Goal: Task Accomplishment & Management: Complete application form

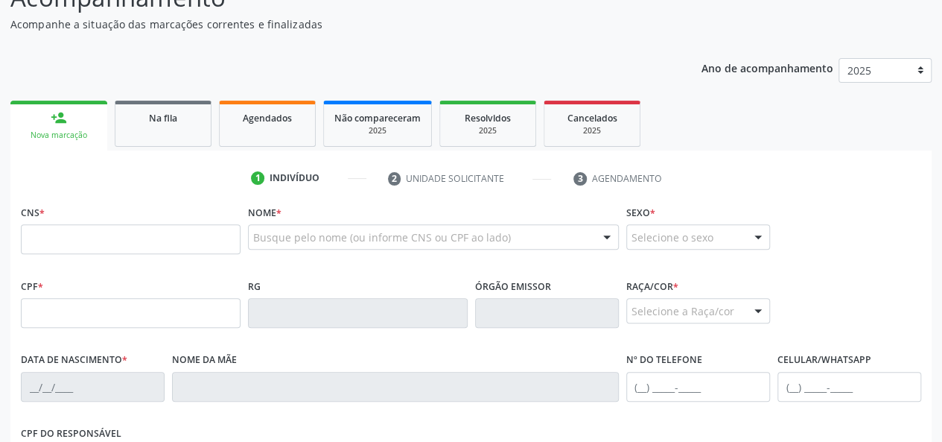
scroll to position [149, 0]
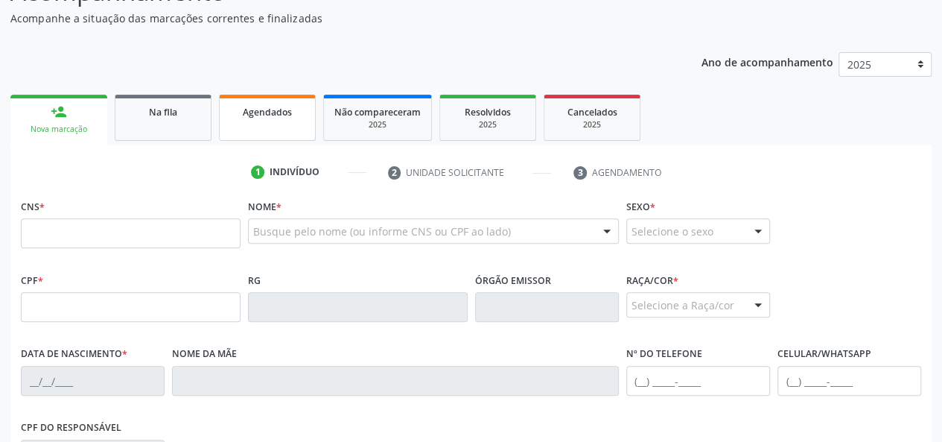
click at [268, 99] on link "Agendados" at bounding box center [267, 118] width 97 height 46
select select "7"
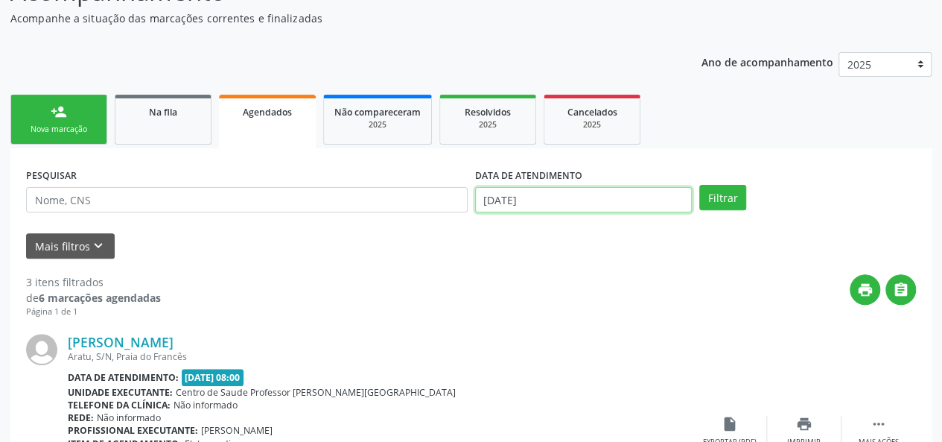
click at [497, 201] on body "Central de Marcação notifications [PERSON_NAME] Recepcionista da UBS  Configur…" at bounding box center [471, 72] width 942 height 442
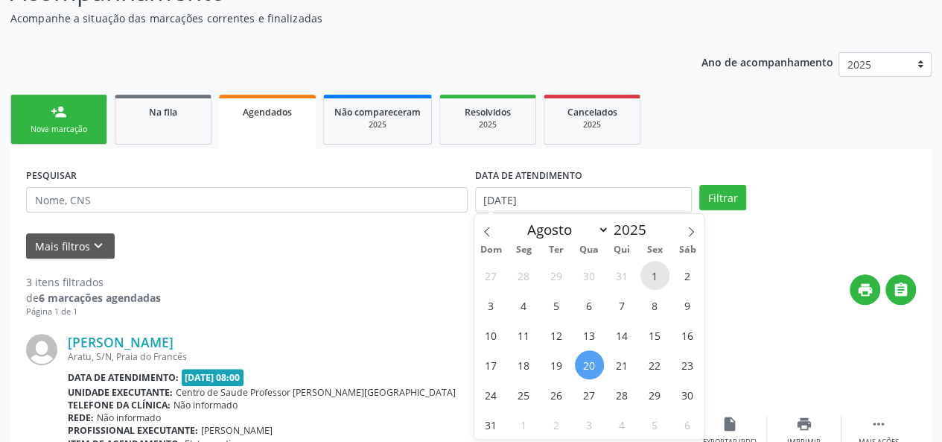
click at [647, 269] on span "1" at bounding box center [654, 275] width 29 height 29
type input "[DATE]"
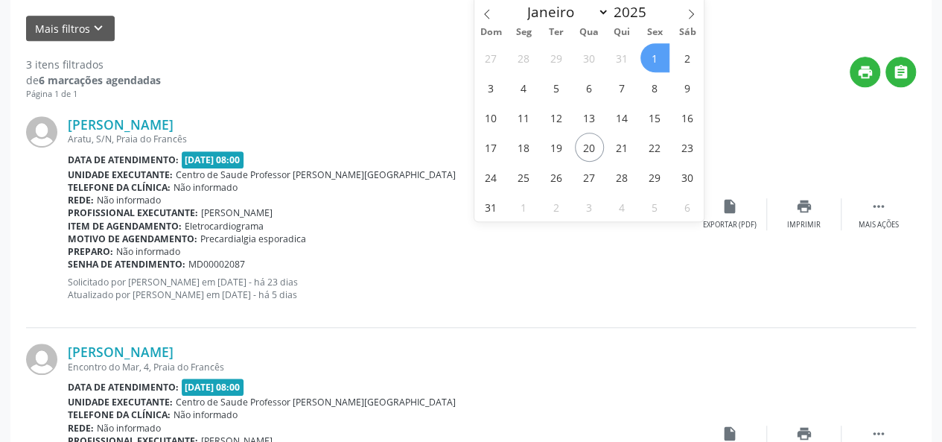
scroll to position [372, 0]
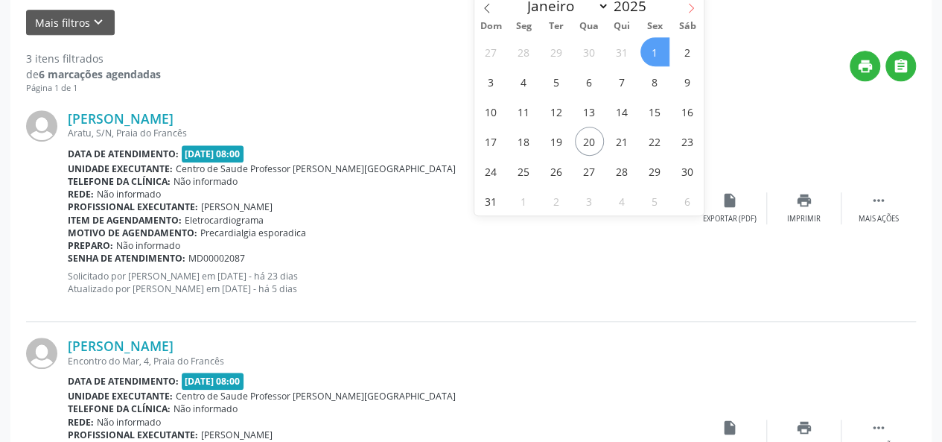
click at [691, 3] on icon at bounding box center [691, 8] width 10 height 10
select select "8"
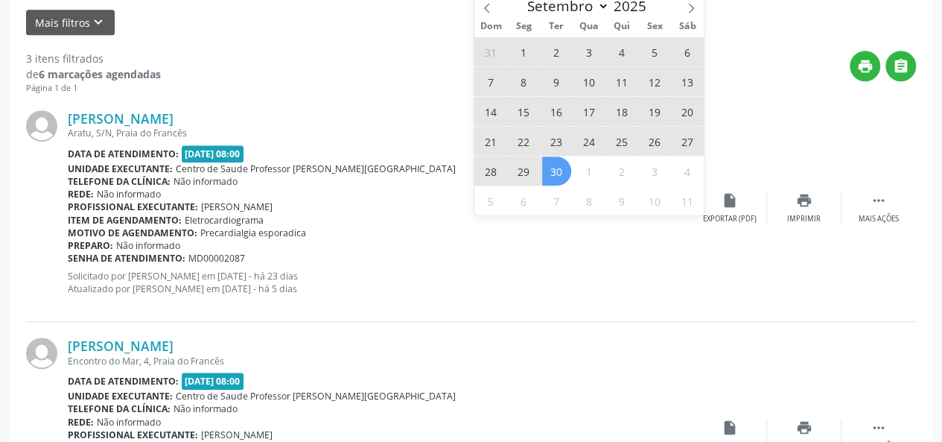
click at [565, 179] on span "30" at bounding box center [556, 170] width 29 height 29
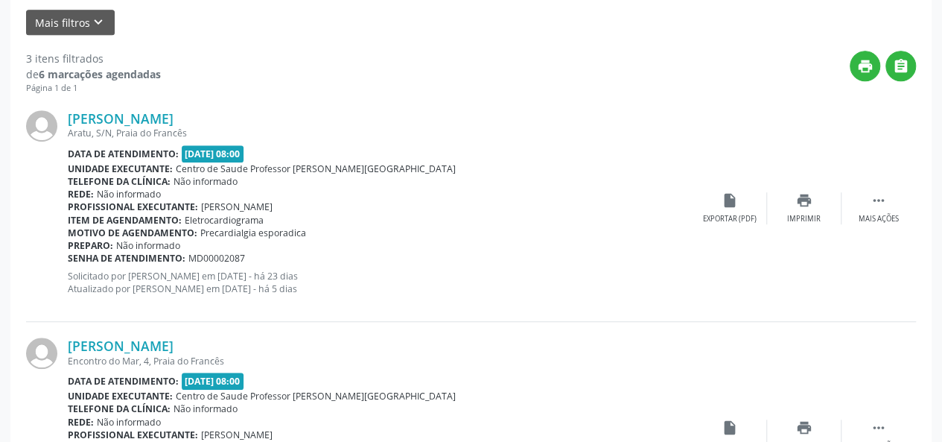
scroll to position [127, 0]
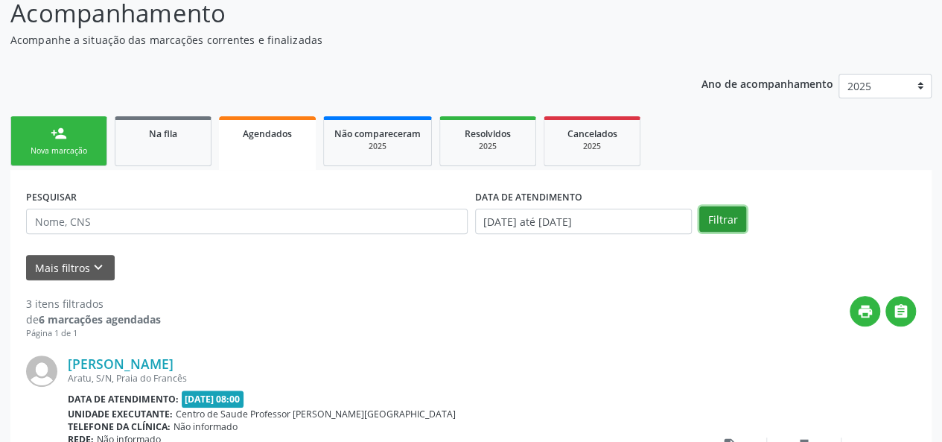
click at [704, 221] on button "Filtrar" at bounding box center [722, 218] width 47 height 25
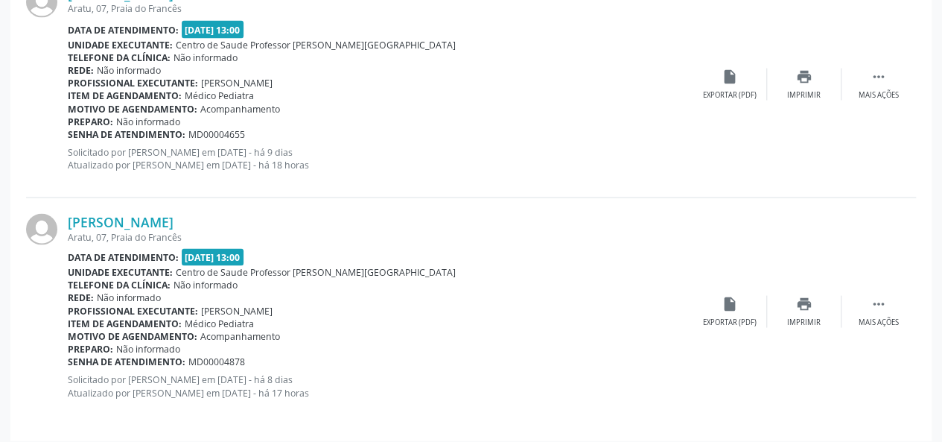
scroll to position [1319, 0]
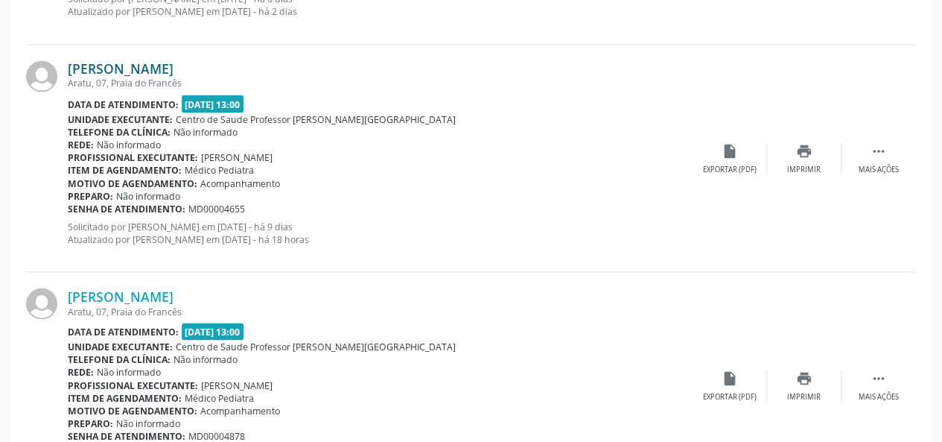
click at [101, 66] on link "[PERSON_NAME]" at bounding box center [121, 68] width 106 height 16
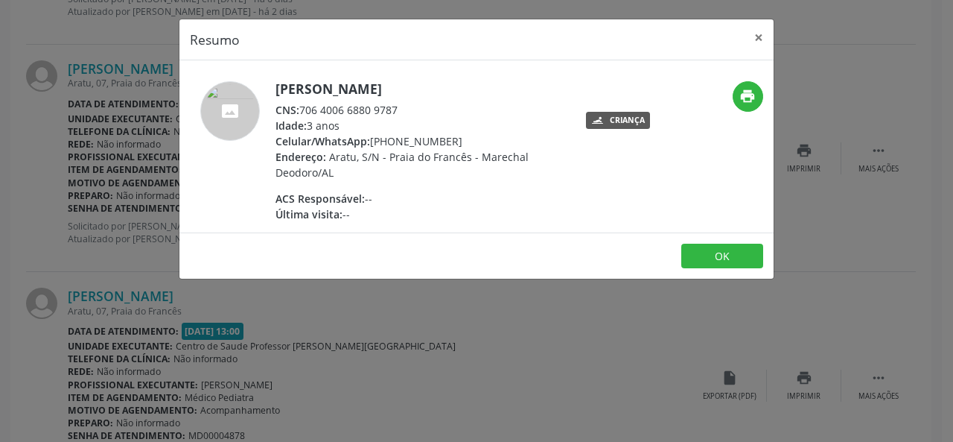
drag, startPoint x: 410, startPoint y: 106, endPoint x: 297, endPoint y: 113, distance: 112.7
click at [297, 111] on div "CNS: 706 4006 6880 9787" at bounding box center [421, 110] width 290 height 16
copy div "706 4006 6880 9787"
click at [766, 31] on button "×" at bounding box center [759, 37] width 30 height 36
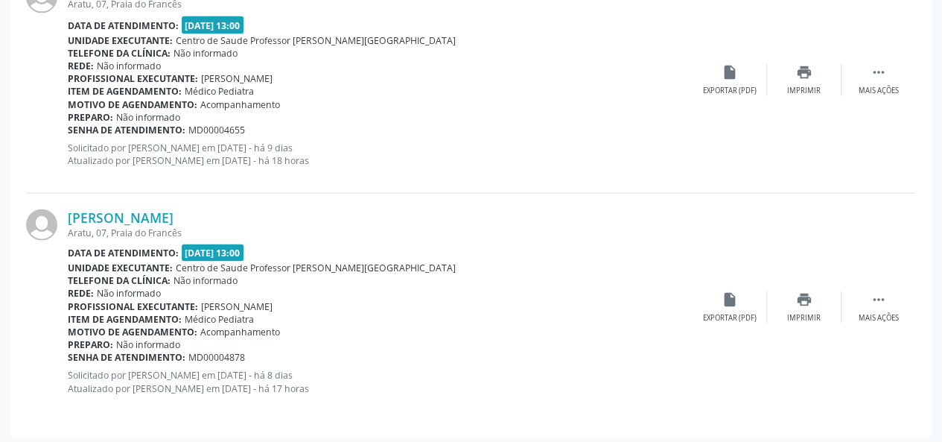
scroll to position [1399, 0]
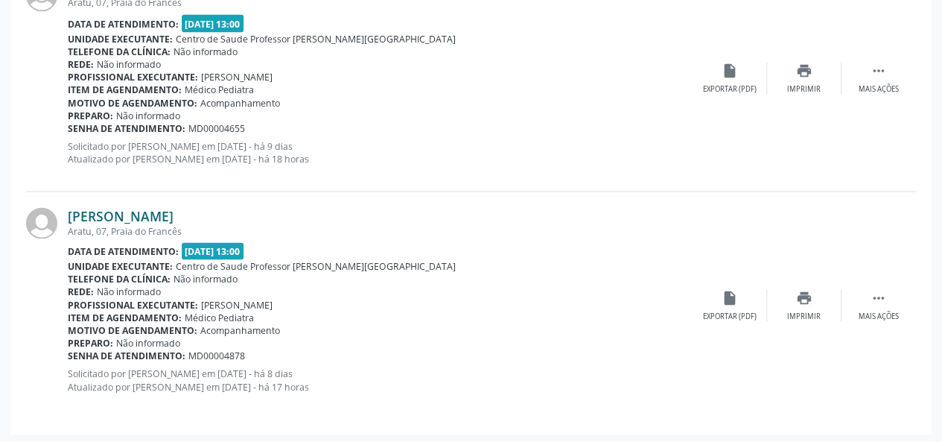
click at [174, 215] on link "[PERSON_NAME]" at bounding box center [121, 215] width 106 height 16
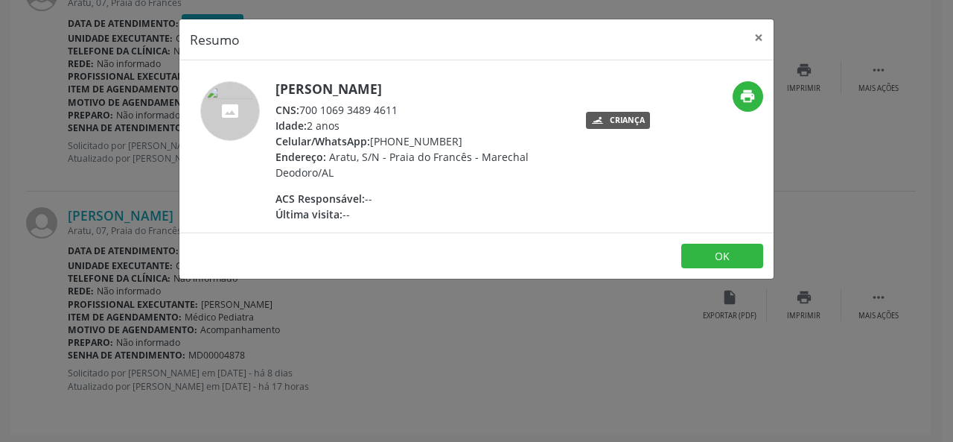
drag, startPoint x: 401, startPoint y: 109, endPoint x: 297, endPoint y: 109, distance: 103.5
click at [297, 109] on div "CNS: 700 1069 3489 4611" at bounding box center [421, 110] width 290 height 16
copy div "700 1069 3489 4611"
click at [754, 37] on button "×" at bounding box center [759, 37] width 30 height 36
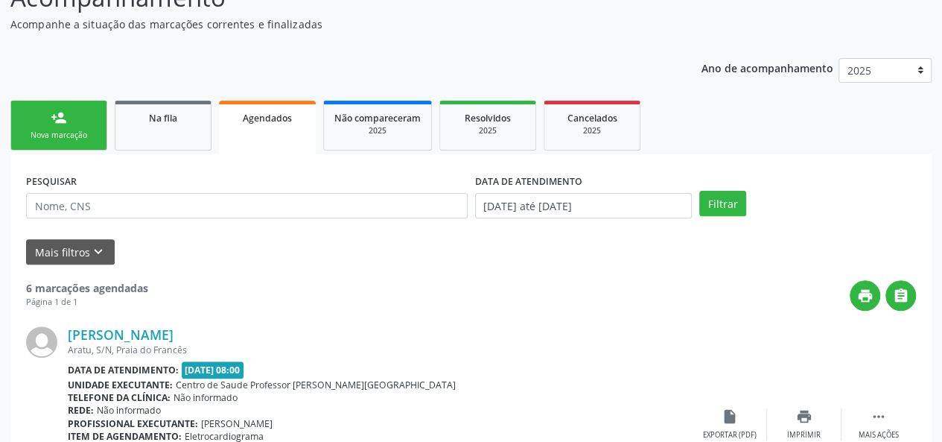
scroll to position [149, 0]
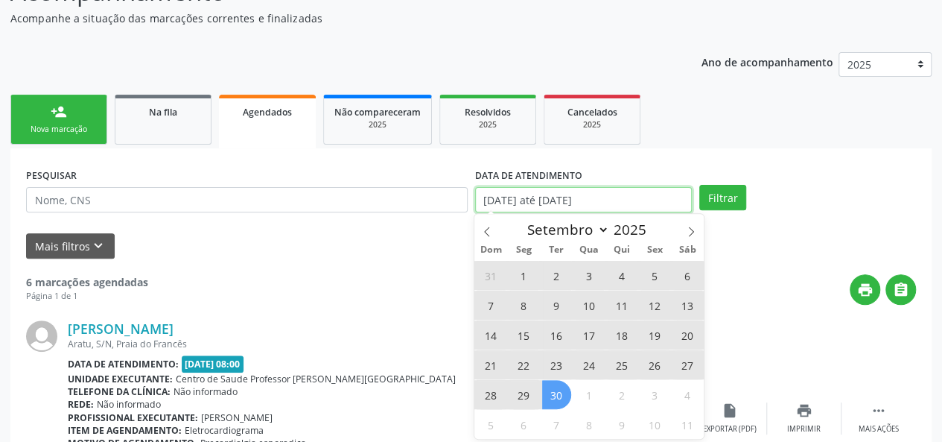
click at [503, 206] on input "[DATE] até [DATE]" at bounding box center [583, 199] width 217 height 25
click at [485, 232] on icon at bounding box center [486, 231] width 5 height 10
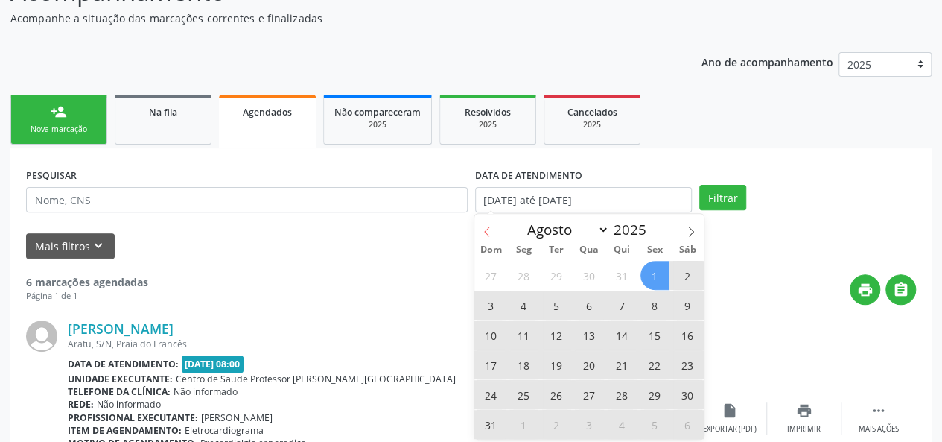
click at [485, 232] on icon at bounding box center [486, 231] width 5 height 10
select select "6"
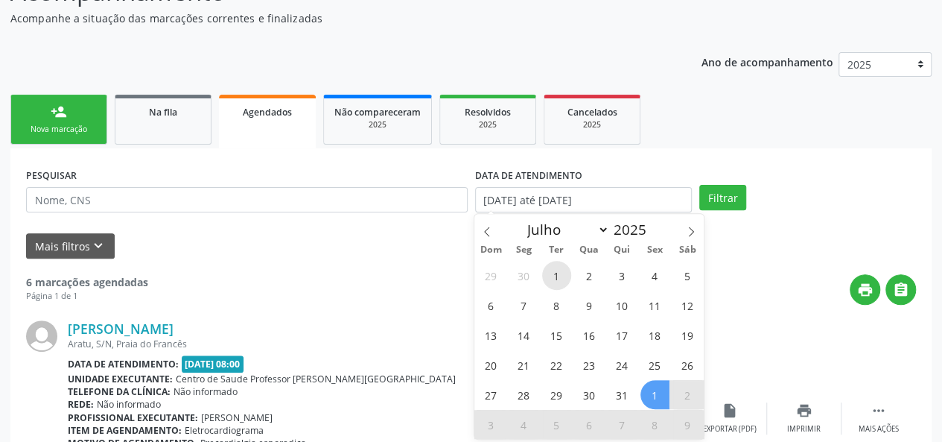
click at [559, 268] on span "1" at bounding box center [556, 275] width 29 height 29
type input "[DATE]"
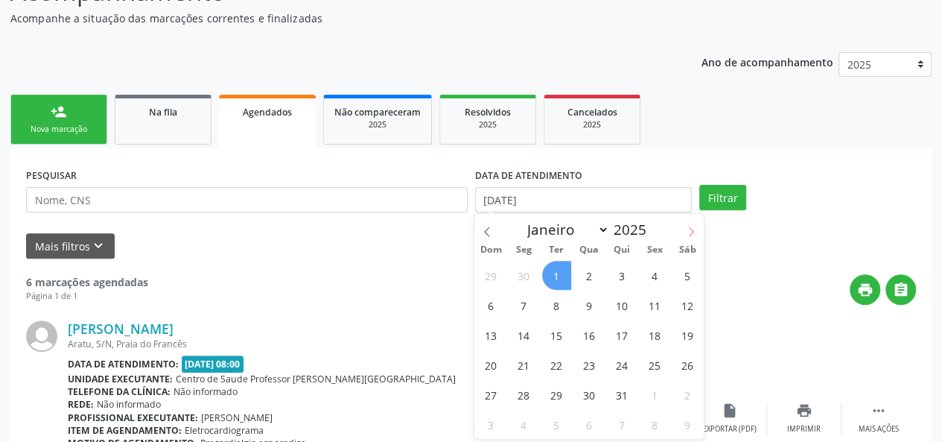
click at [685, 231] on span at bounding box center [690, 226] width 25 height 25
click at [686, 230] on icon at bounding box center [691, 231] width 10 height 10
select select "8"
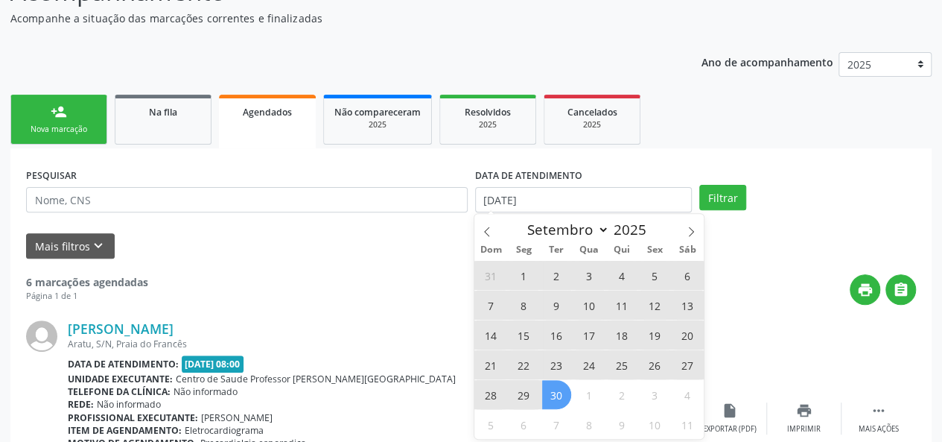
click at [550, 387] on span "30" at bounding box center [556, 394] width 29 height 29
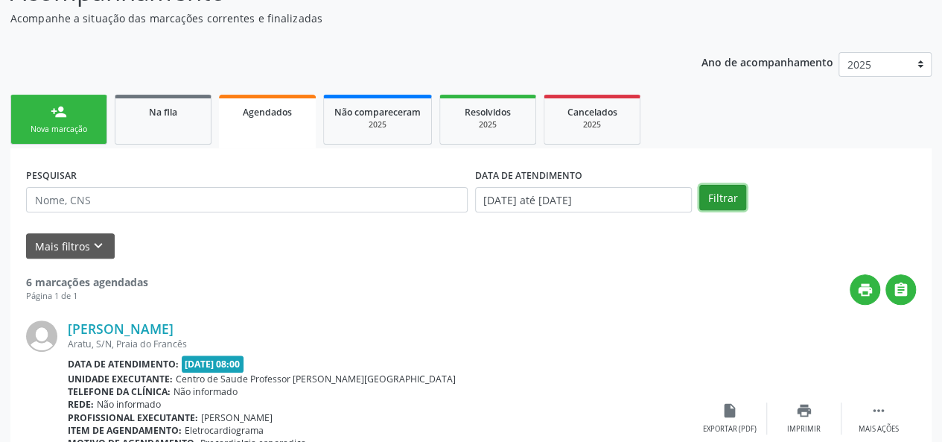
click at [706, 193] on button "Filtrar" at bounding box center [722, 197] width 47 height 25
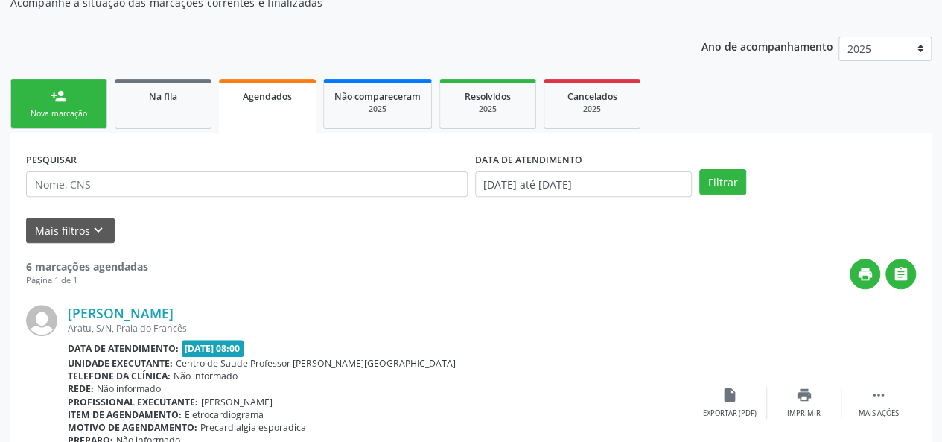
scroll to position [133, 0]
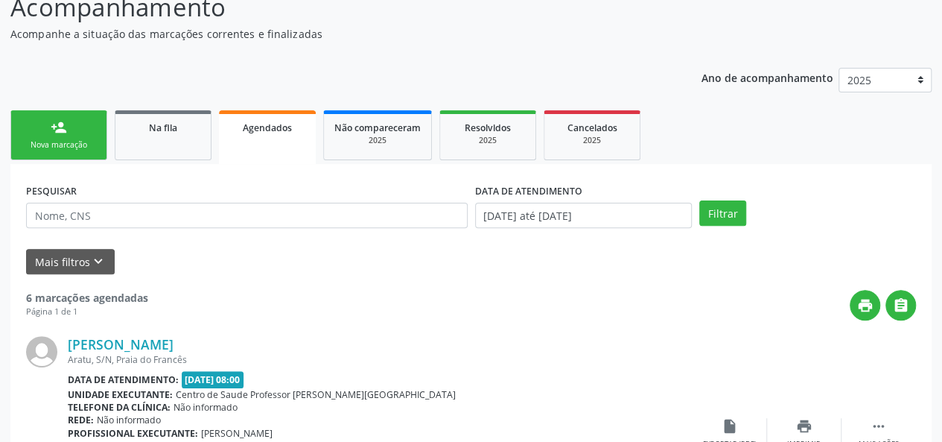
click at [65, 130] on div "person_add" at bounding box center [59, 127] width 16 height 16
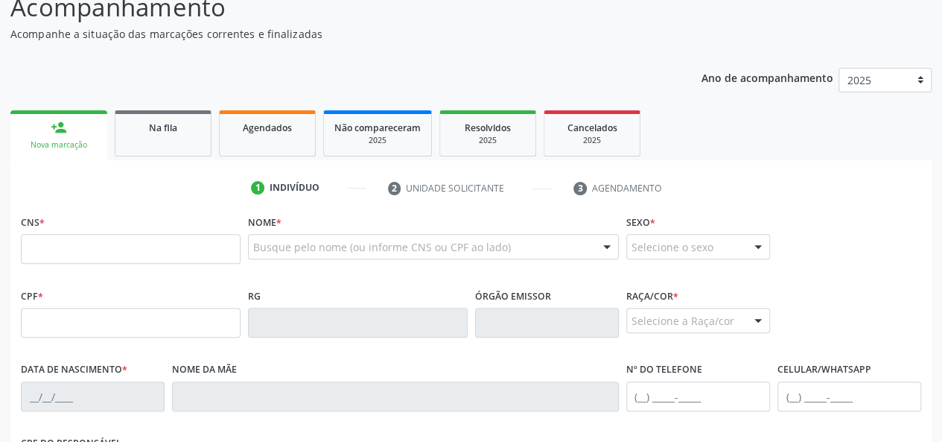
drag, startPoint x: 175, startPoint y: 140, endPoint x: 139, endPoint y: 145, distance: 36.9
click at [176, 139] on link "Na fila" at bounding box center [163, 133] width 97 height 46
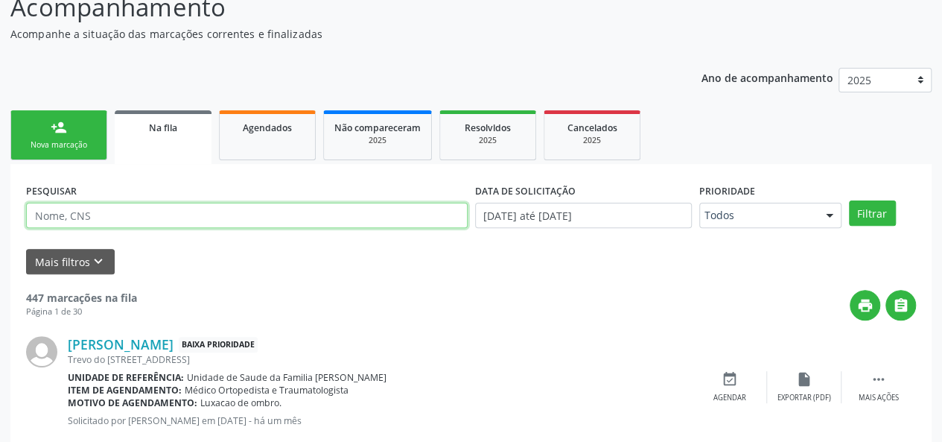
click at [105, 214] on input "text" at bounding box center [247, 215] width 442 height 25
type input "[PERSON_NAME]"
click at [849, 200] on button "Filtrar" at bounding box center [872, 212] width 47 height 25
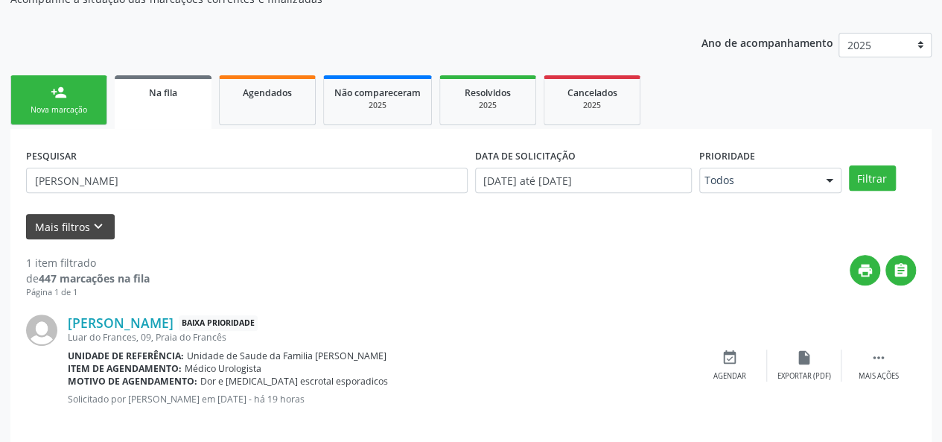
scroll to position [183, 0]
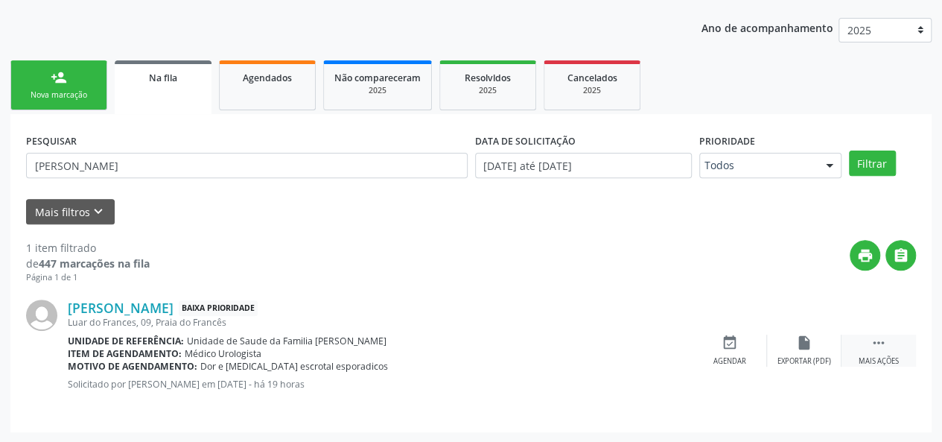
click at [871, 340] on icon "" at bounding box center [879, 342] width 16 height 16
click at [818, 348] on div "edit Editar" at bounding box center [804, 350] width 74 height 32
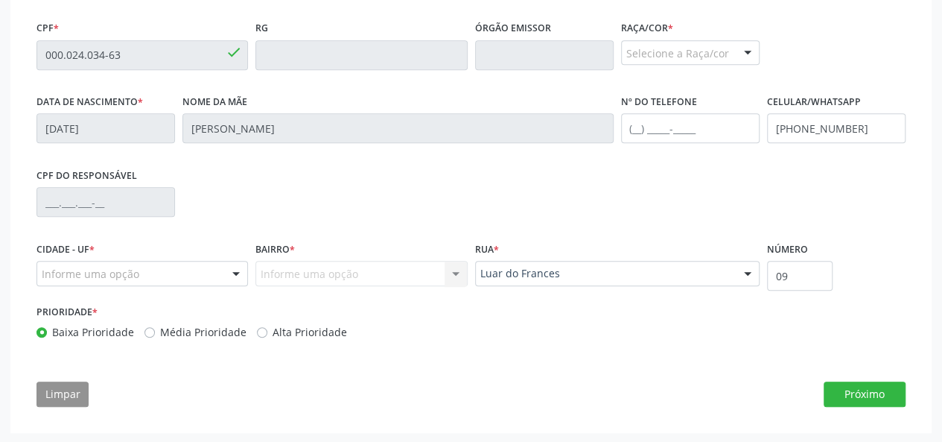
scroll to position [405, 0]
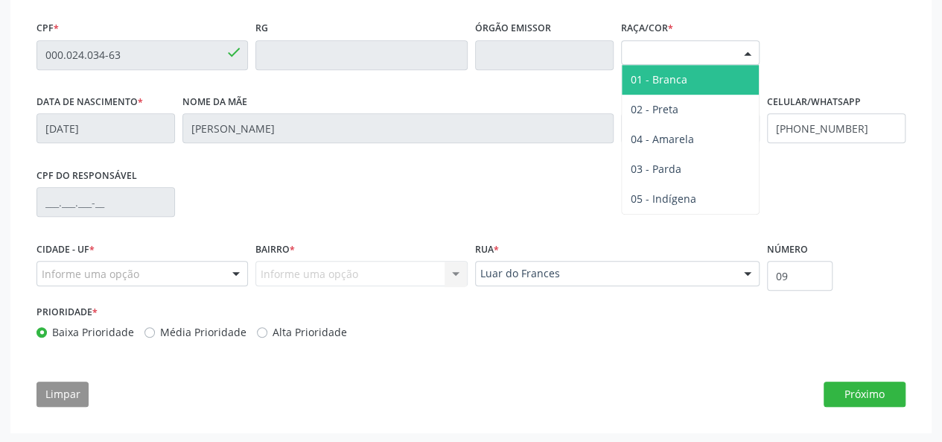
click at [734, 45] on div "Selecione a Raça/cor" at bounding box center [690, 52] width 139 height 25
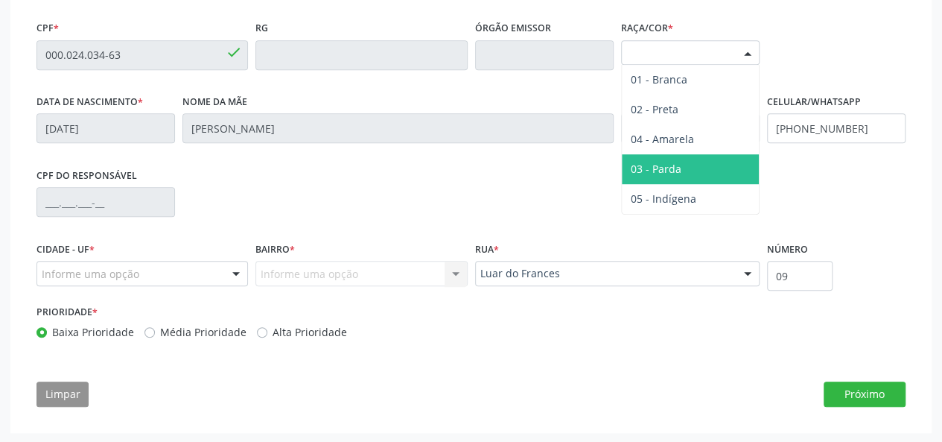
click at [656, 166] on span "03 - Parda" at bounding box center [656, 169] width 51 height 14
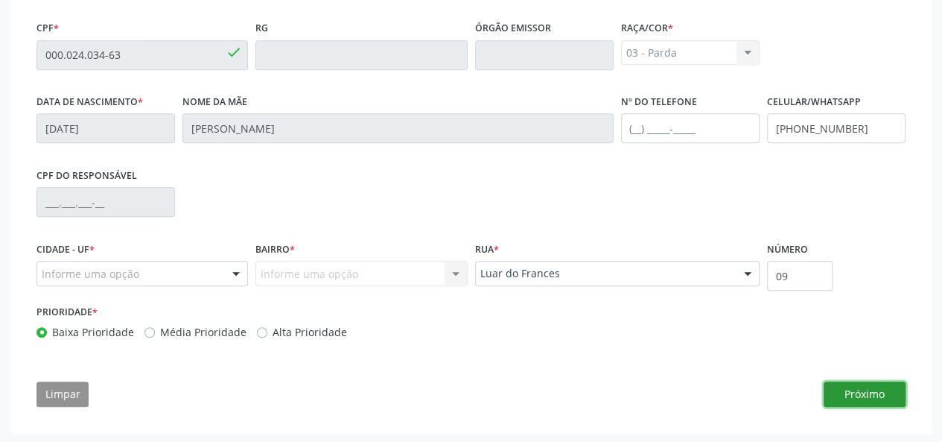
click at [859, 392] on button "Próximo" at bounding box center [865, 393] width 82 height 25
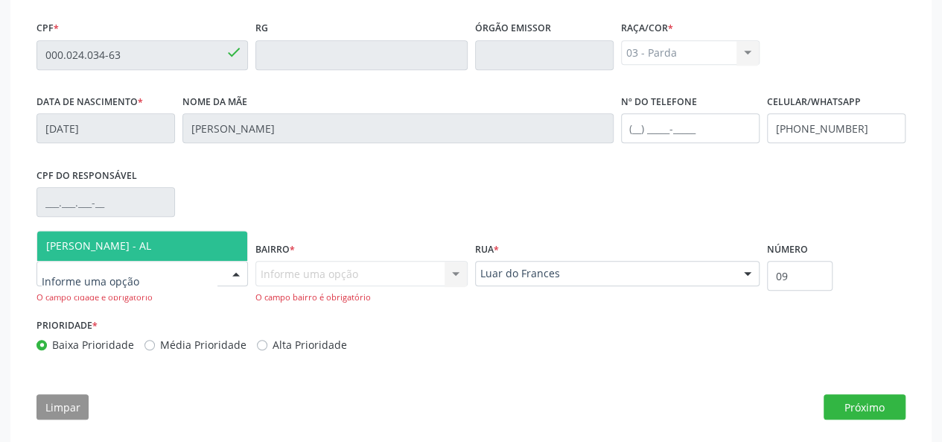
drag, startPoint x: 130, startPoint y: 243, endPoint x: 165, endPoint y: 249, distance: 36.2
click at [130, 242] on span "[PERSON_NAME] - AL" at bounding box center [98, 245] width 105 height 14
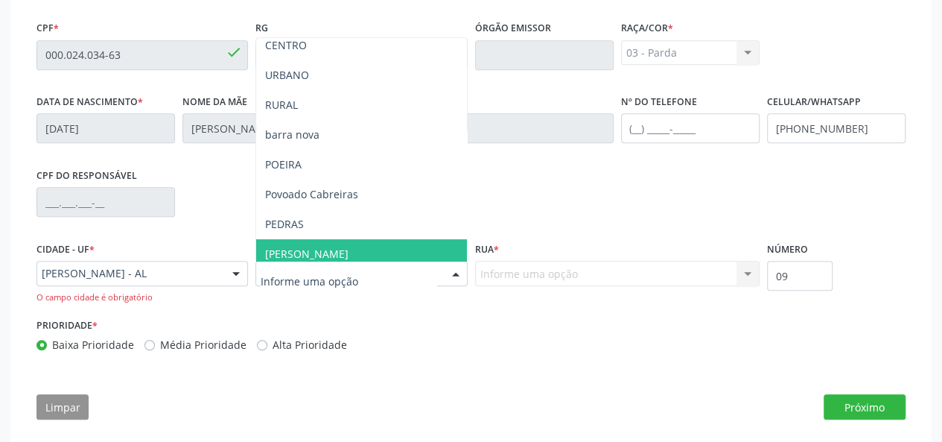
scroll to position [149, 0]
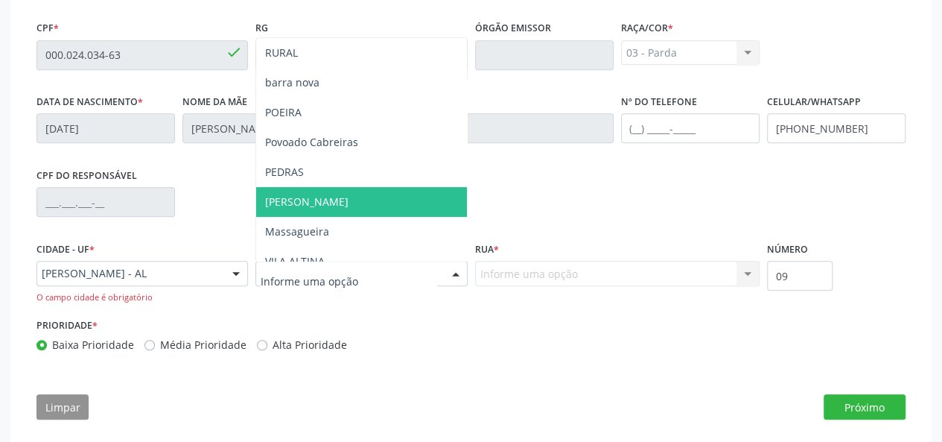
click at [314, 200] on span "[PERSON_NAME]" at bounding box center [361, 202] width 210 height 30
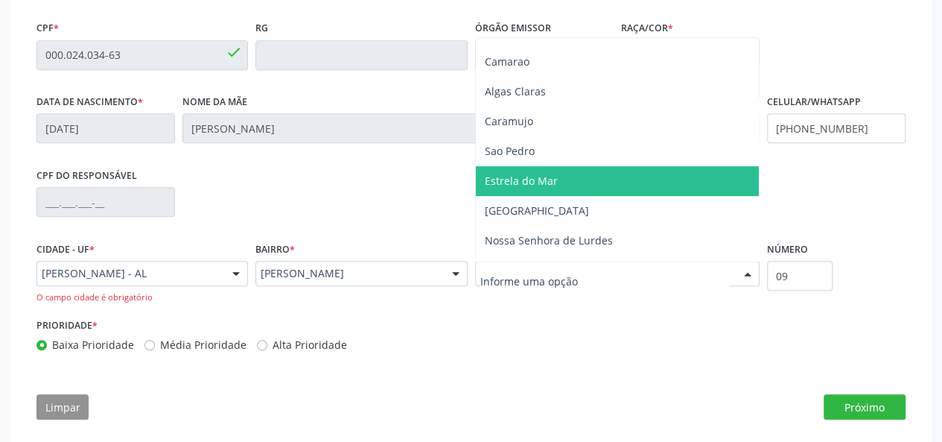
scroll to position [223, 0]
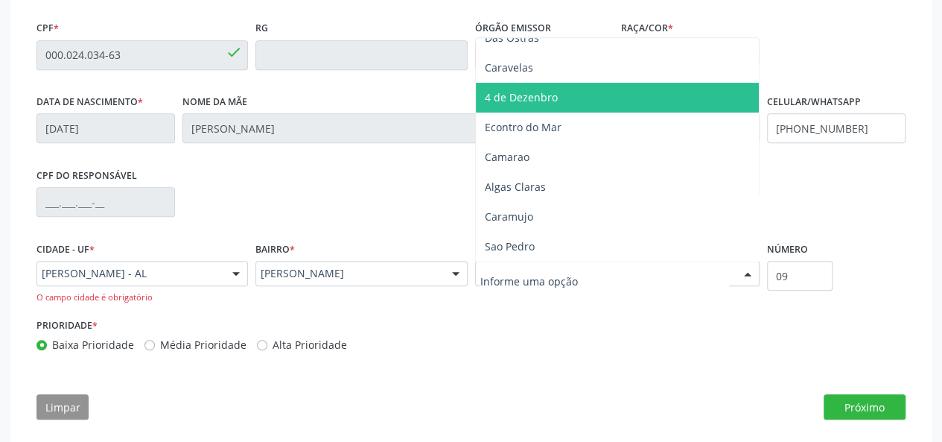
click at [534, 106] on span "4 de Dezenbro" at bounding box center [617, 98] width 283 height 30
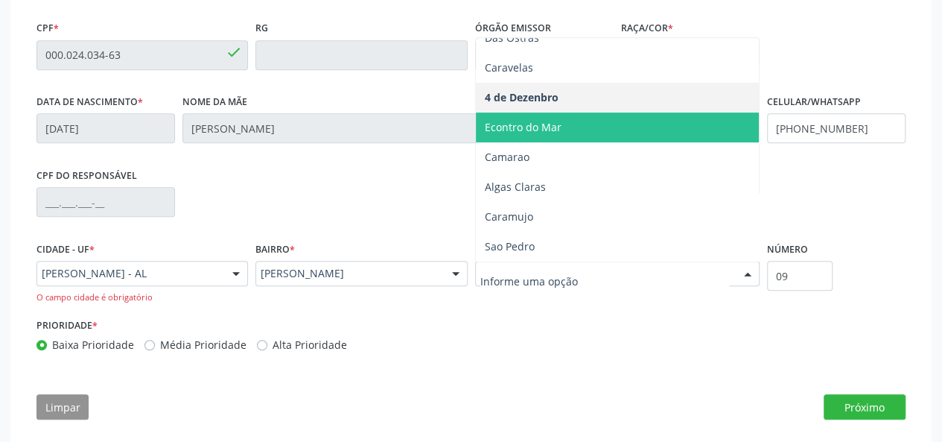
click at [527, 136] on span "Econtro do Mar" at bounding box center [617, 127] width 283 height 30
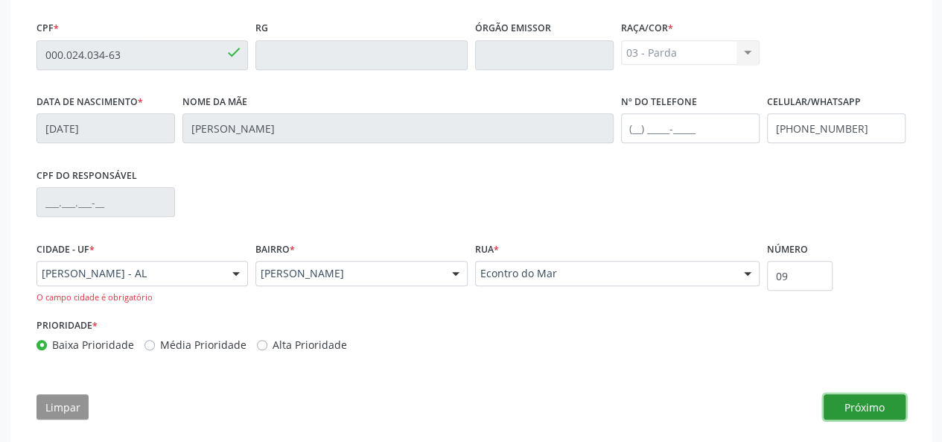
click at [861, 399] on button "Próximo" at bounding box center [865, 406] width 82 height 25
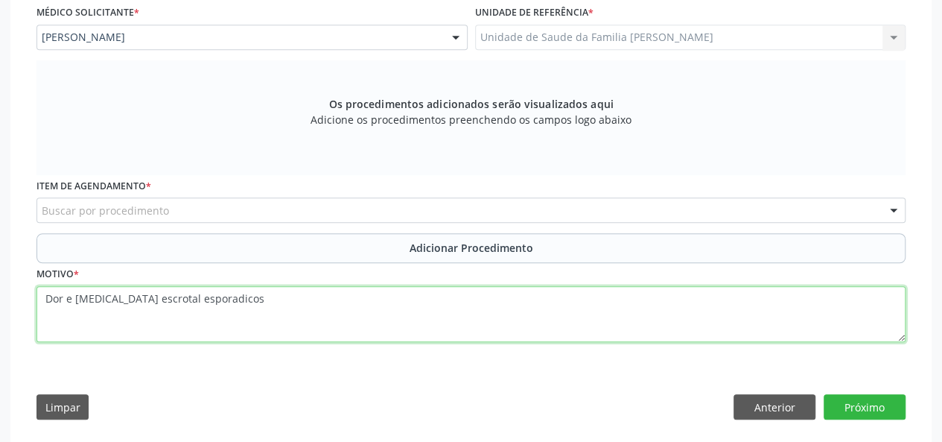
click at [238, 308] on textarea "Dor e [MEDICAL_DATA] escrotal esporadicos" at bounding box center [470, 314] width 869 height 57
click at [229, 297] on textarea "Dor e [MEDICAL_DATA] escrotal esporadicos. Agendado pela regulacao." at bounding box center [470, 314] width 869 height 57
click at [248, 302] on textarea "Dor e [MEDICAL_DATA] escrotal esporadicos. -Os bs. Agendado pela regulacao." at bounding box center [470, 314] width 869 height 57
click at [45, 315] on textarea "Dor e [MEDICAL_DATA] escrotal esporadicos. -O bs. Agendado pela regulacao." at bounding box center [470, 314] width 869 height 57
type textarea "Dor e [MEDICAL_DATA] escrotal esporadicos. -Obs. Agendado pela regulacao."
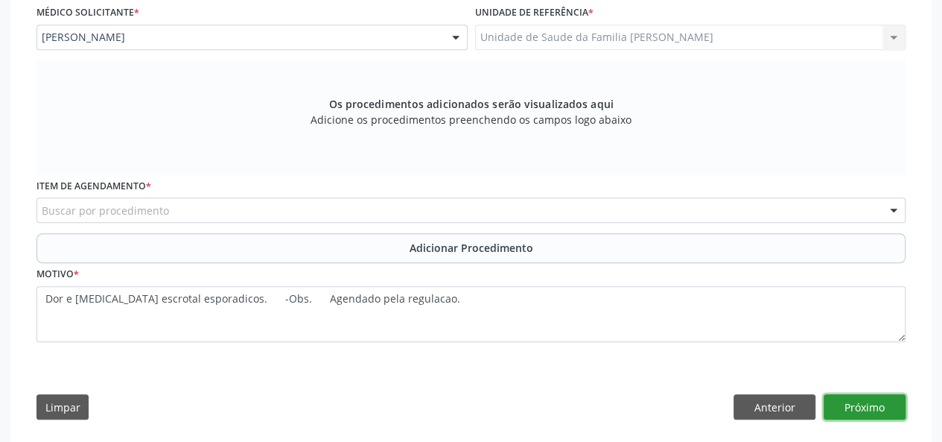
click at [870, 399] on button "Próximo" at bounding box center [865, 406] width 82 height 25
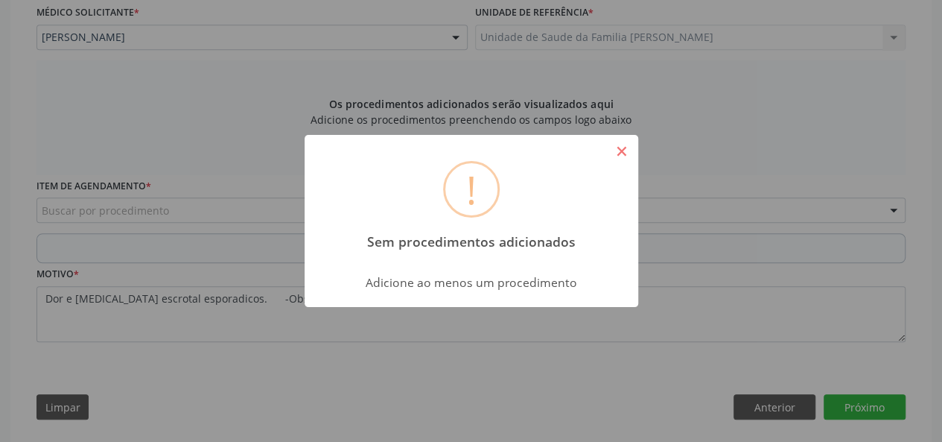
click at [617, 144] on button "×" at bounding box center [621, 151] width 25 height 25
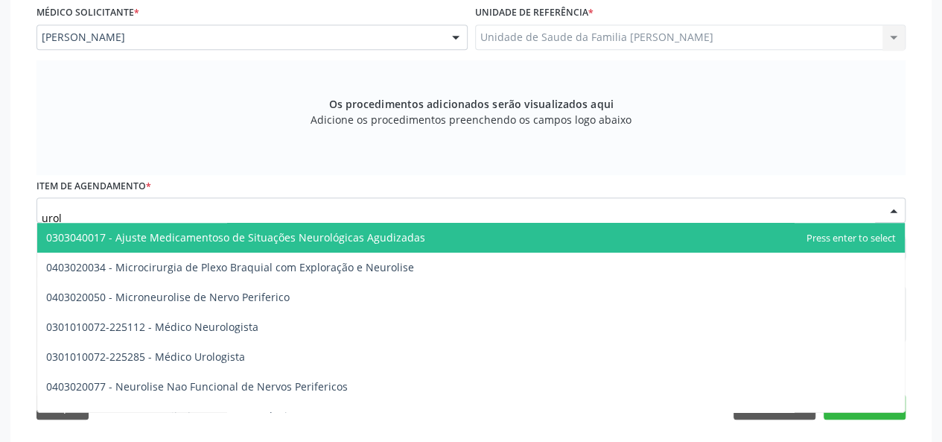
type input "urolo"
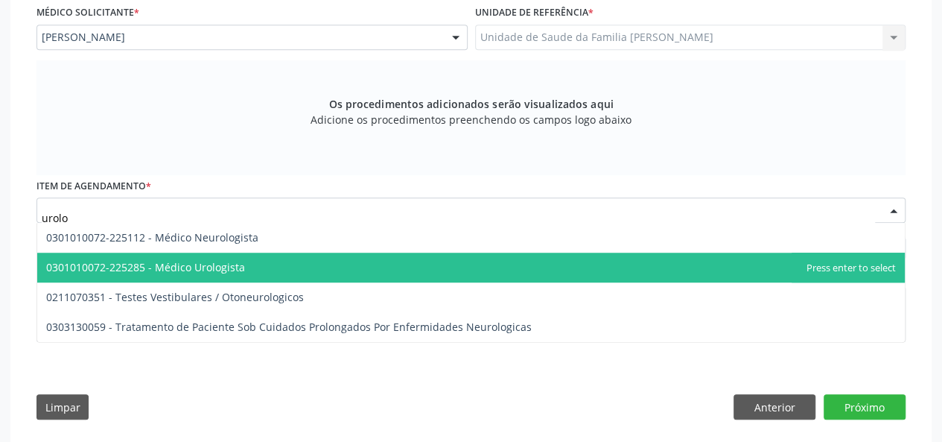
click at [229, 270] on span "0301010072-225285 - Médico Urologista" at bounding box center [145, 267] width 199 height 14
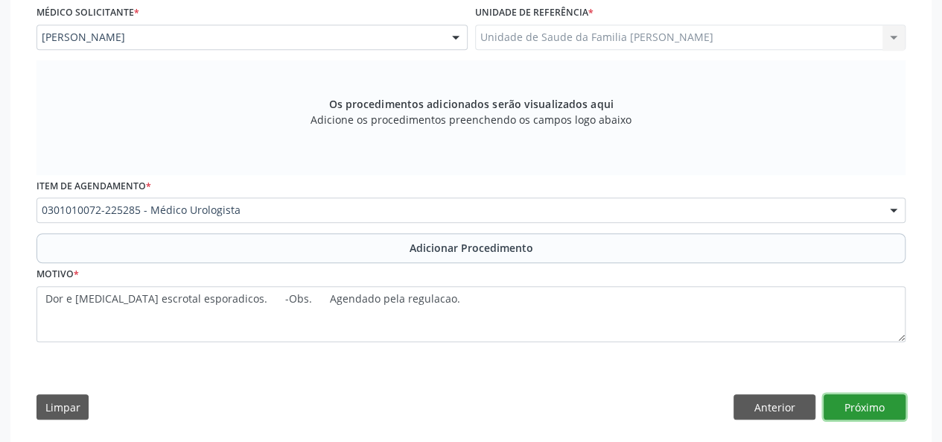
click at [879, 400] on button "Próximo" at bounding box center [865, 406] width 82 height 25
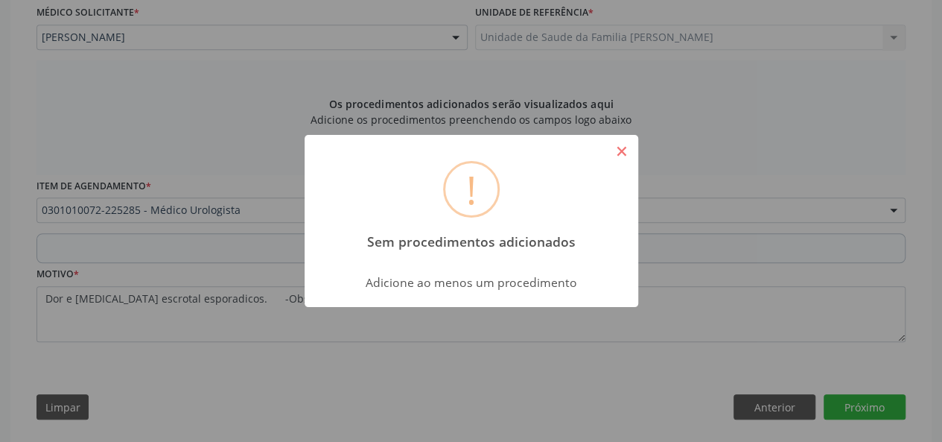
click at [623, 156] on button "×" at bounding box center [621, 151] width 25 height 25
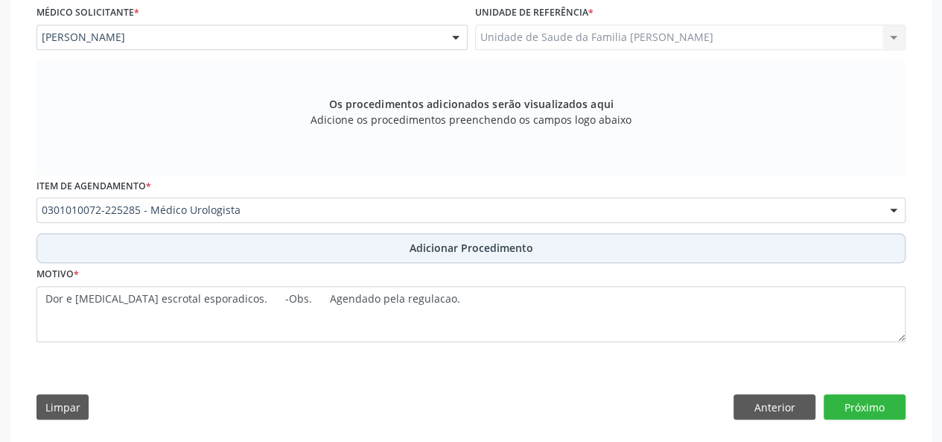
click at [433, 240] on span "Adicionar Procedimento" at bounding box center [472, 248] width 124 height 16
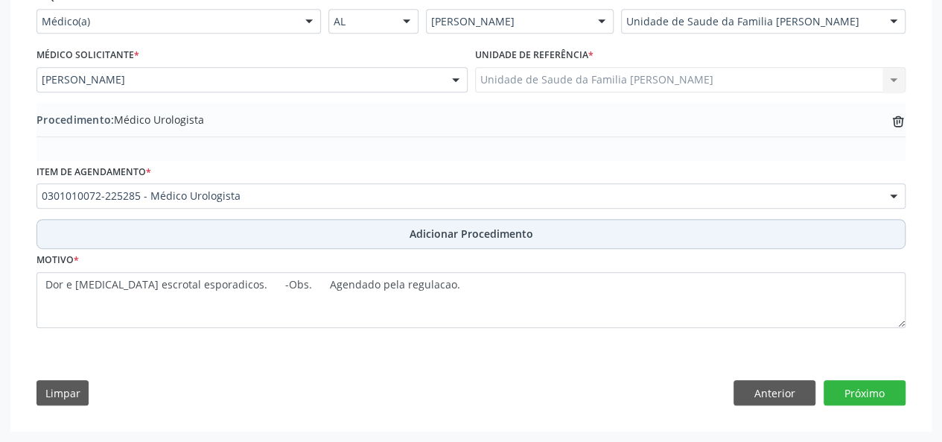
scroll to position [360, 0]
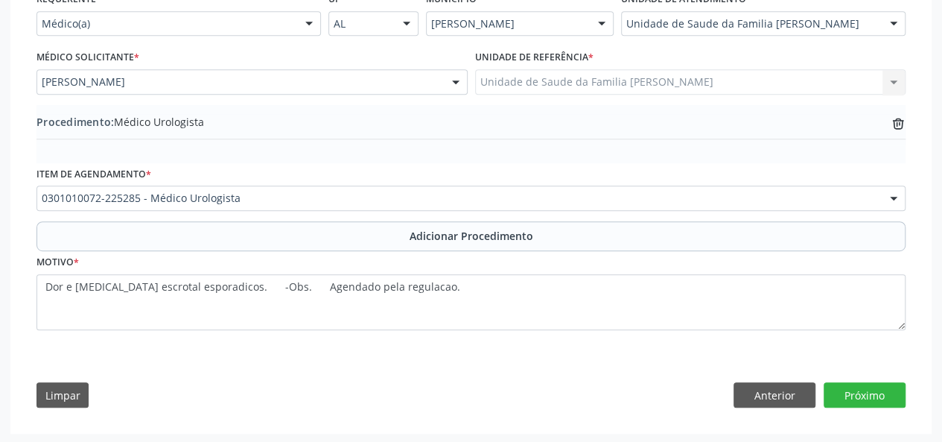
click at [871, 366] on div "Requerente * Médico(a) Médico(a) Enfermeiro(a) Paciente Nenhum resultado encont…" at bounding box center [471, 203] width 890 height 430
click at [873, 401] on button "Próximo" at bounding box center [865, 394] width 82 height 25
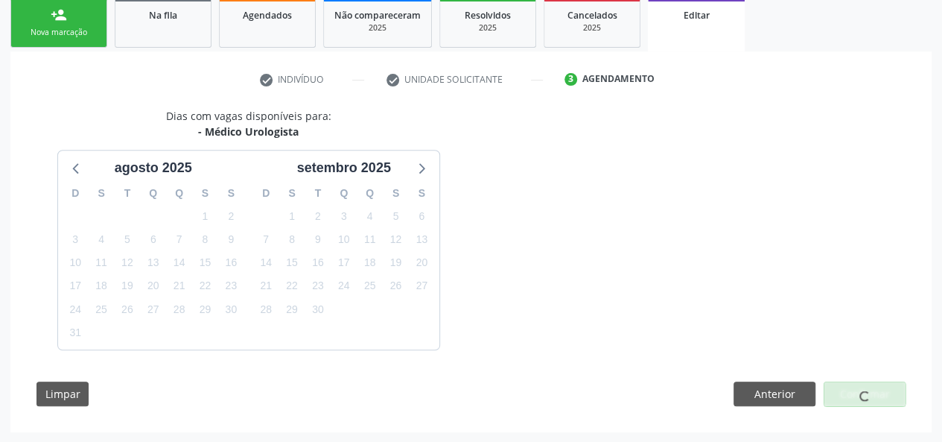
scroll to position [289, 0]
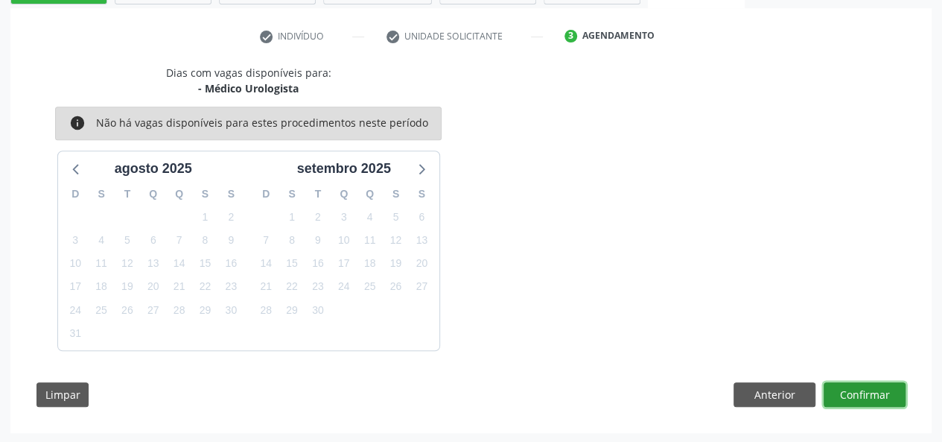
click at [891, 395] on button "Confirmar" at bounding box center [865, 394] width 82 height 25
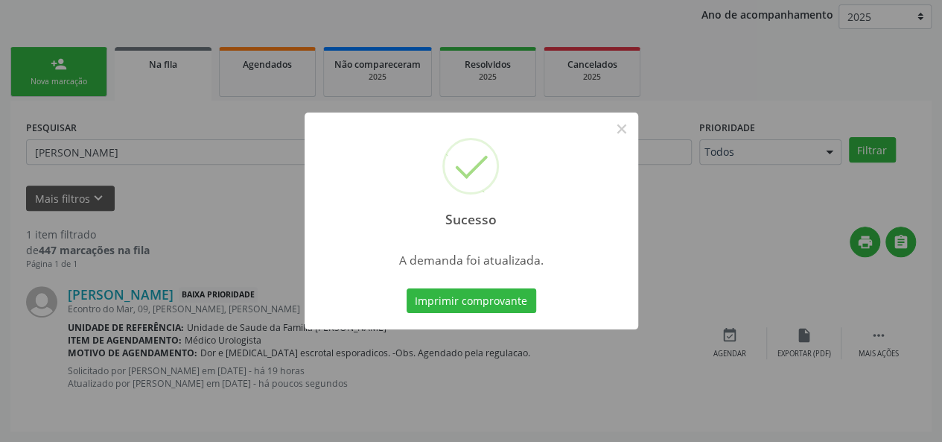
scroll to position [70, 0]
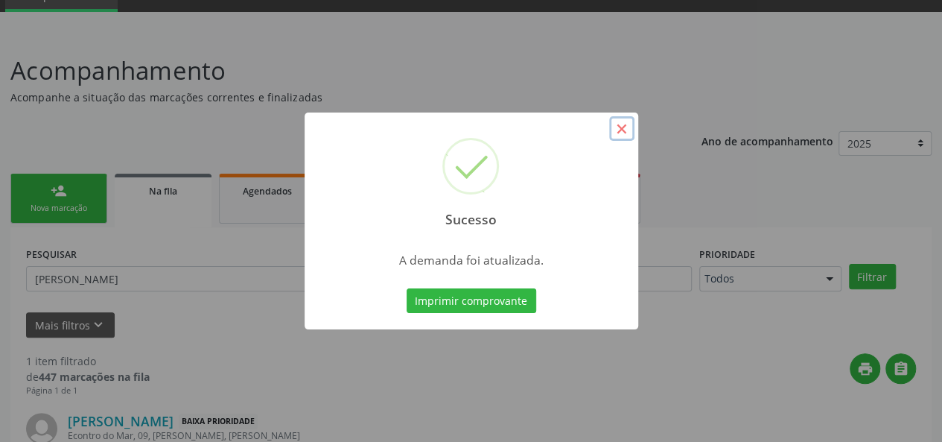
click at [616, 124] on button "×" at bounding box center [621, 128] width 25 height 25
